Goal: Information Seeking & Learning: Learn about a topic

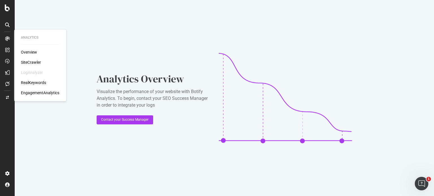
click at [35, 53] on div "Overview" at bounding box center [29, 52] width 16 height 6
click at [37, 65] on div "Overview SiteCrawler LogAnalyzer RealKeywords EngagementAnalytics" at bounding box center [40, 72] width 38 height 46
click at [35, 64] on div "SiteCrawler" at bounding box center [31, 63] width 20 height 6
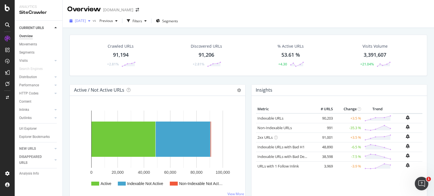
click at [93, 21] on div "button" at bounding box center [89, 20] width 7 height 3
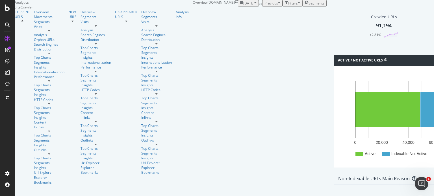
click at [240, 6] on div "[DATE]" at bounding box center [248, 3] width 16 height 5
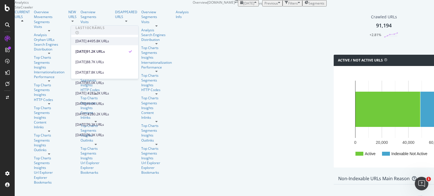
click at [106, 41] on div "[DATE] #4 95.8K URLs" at bounding box center [100, 41] width 50 height 5
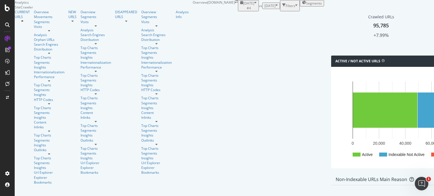
click at [243, 10] on span "[DATE] #4" at bounding box center [248, 6] width 11 height 10
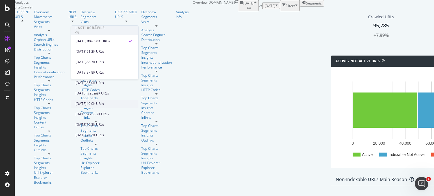
scroll to position [56, 0]
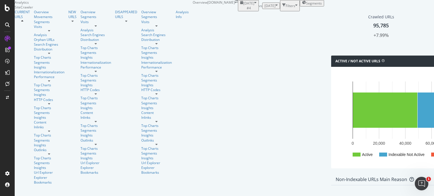
click at [243, 10] on span "2025 Oct. 2nd #4" at bounding box center [248, 6] width 11 height 10
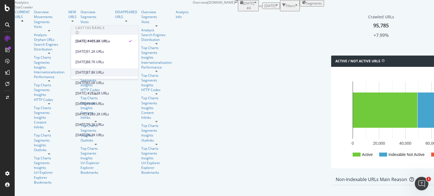
scroll to position [40, 0]
click at [92, 112] on div "[DATE] #2" at bounding box center [83, 114] width 16 height 5
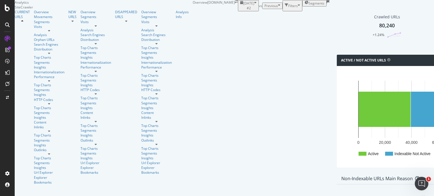
click at [243, 10] on span "[DATE] #2" at bounding box center [248, 6] width 11 height 10
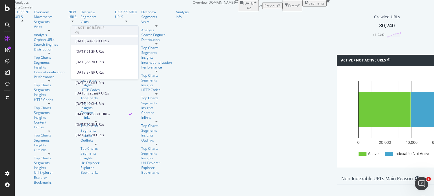
click at [102, 44] on div "2025 Oct. 2nd #4 95.8K URLs" at bounding box center [104, 41] width 67 height 8
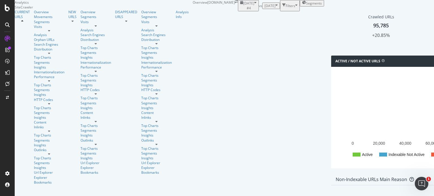
scroll to position [391, 0]
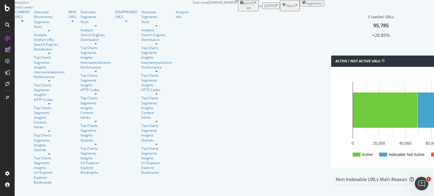
click at [36, 19] on div "Movements" at bounding box center [49, 16] width 31 height 5
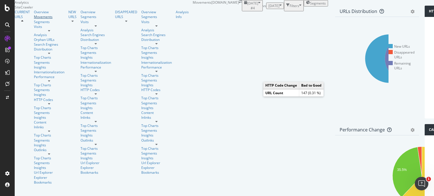
scroll to position [253, 0]
click at [34, 24] on div "Segments" at bounding box center [49, 21] width 31 height 5
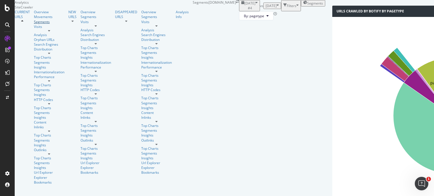
scroll to position [565, 0]
click at [34, 52] on div "Distribution" at bounding box center [49, 49] width 31 height 5
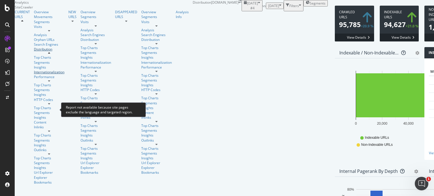
scroll to position [18, 0]
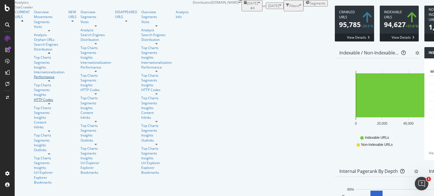
click at [34, 79] on div "Performance" at bounding box center [49, 77] width 31 height 5
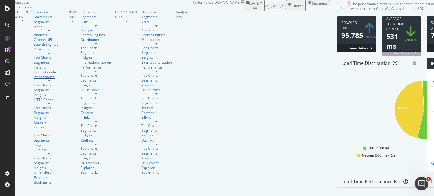
scroll to position [417, 0]
drag, startPoint x: 37, startPoint y: 88, endPoint x: 58, endPoint y: 102, distance: 25.2
click at [37, 88] on link "Segments" at bounding box center [49, 90] width 31 height 5
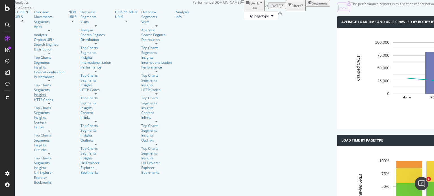
click at [34, 95] on div "Insights" at bounding box center [49, 94] width 31 height 5
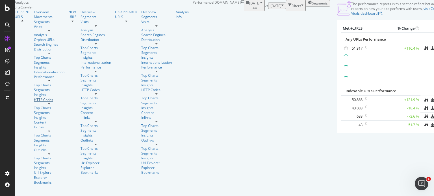
click at [36, 101] on div "HTTP Codes" at bounding box center [49, 99] width 31 height 5
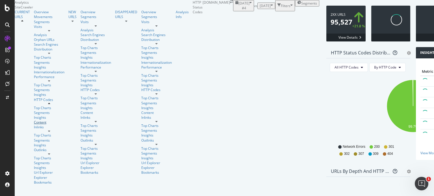
click at [34, 120] on div "Content" at bounding box center [49, 122] width 31 height 5
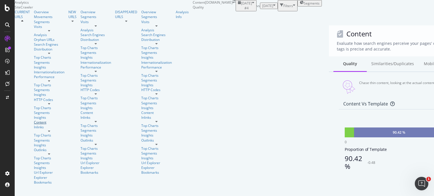
scroll to position [365, 0]
click at [34, 125] on link "Inlinks" at bounding box center [49, 127] width 31 height 5
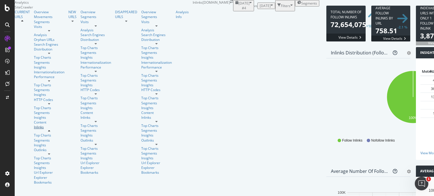
scroll to position [15, 0]
click at [68, 19] on link "NEW URLS" at bounding box center [72, 15] width 8 height 10
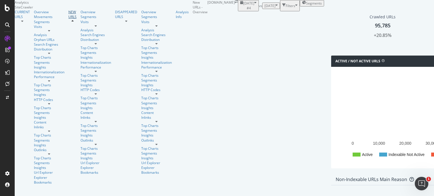
scroll to position [504, 0]
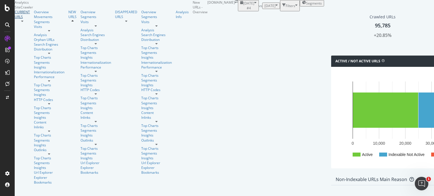
click at [30, 19] on div "CURRENT URLS" at bounding box center [22, 15] width 15 height 10
click at [30, 23] on div at bounding box center [22, 20] width 15 height 3
click at [68, 19] on link "NEW URLS" at bounding box center [72, 15] width 8 height 10
click at [36, 56] on div "Overview SiteCrawler LogAnalyzer RealKeywords EngagementAnalytics" at bounding box center [31, 47] width 34 height 24
click at [29, 40] on div "Overview" at bounding box center [21, 37] width 15 height 5
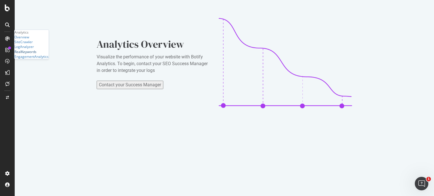
click at [36, 54] on div "RealKeywords" at bounding box center [25, 51] width 22 height 5
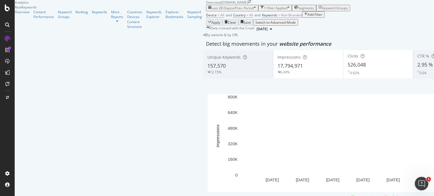
scroll to position [276, 0]
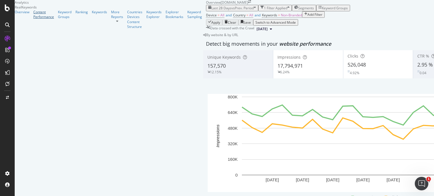
click at [39, 19] on div "Content Performance" at bounding box center [43, 15] width 21 height 10
